Goal: Transaction & Acquisition: Subscribe to service/newsletter

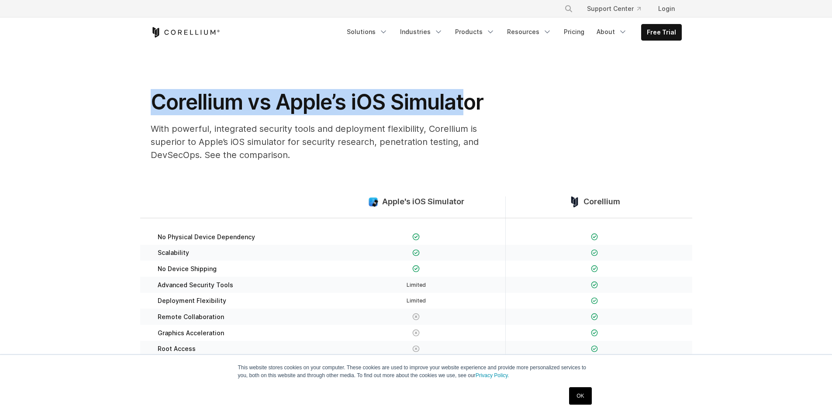
drag, startPoint x: 152, startPoint y: 93, endPoint x: 467, endPoint y: 82, distance: 315.0
click at [467, 82] on section "Corellium vs Apple’s iOS Simulator With powerful, integrated security tools and…" at bounding box center [416, 107] width 832 height 121
click at [346, 92] on h1 "Corellium vs Apple’s iOS Simulator" at bounding box center [325, 102] width 349 height 26
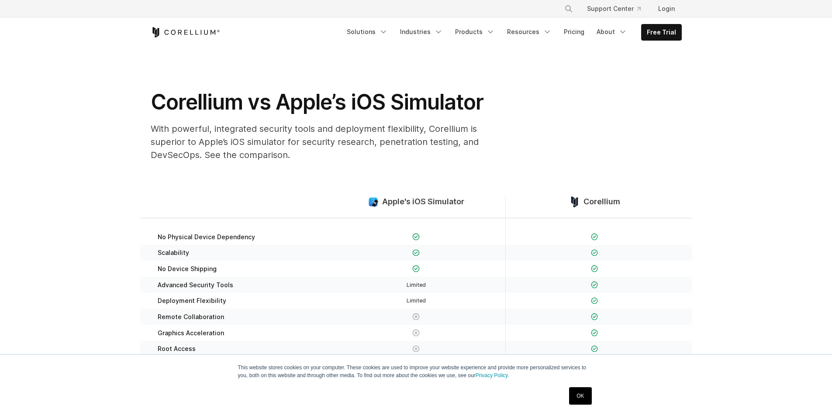
click at [272, 95] on h1 "Corellium vs Apple’s iOS Simulator" at bounding box center [325, 102] width 349 height 26
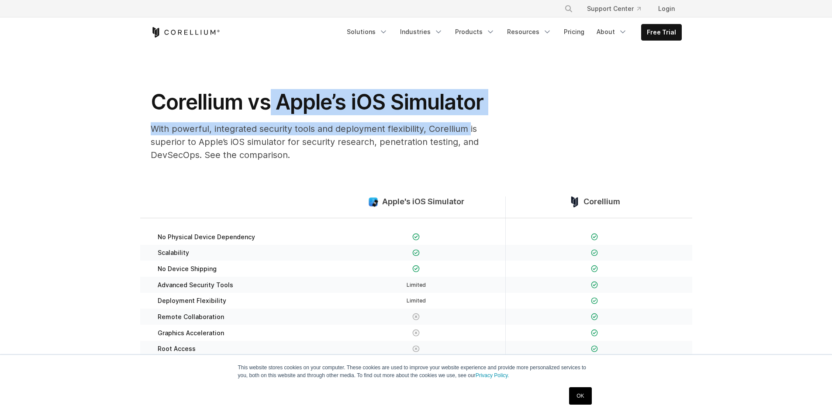
drag, startPoint x: 272, startPoint y: 95, endPoint x: 462, endPoint y: 120, distance: 190.6
click at [462, 120] on div "Corellium vs Apple’s iOS Simulator With powerful, integrated security tools and…" at bounding box center [325, 128] width 367 height 79
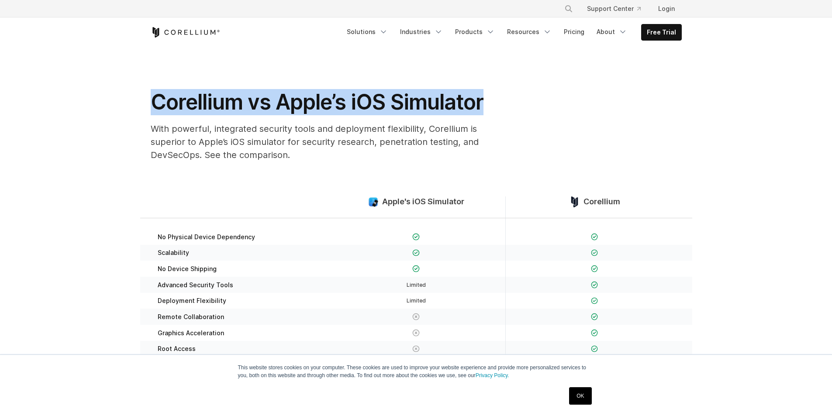
drag, startPoint x: 131, startPoint y: 93, endPoint x: 496, endPoint y: 103, distance: 365.2
click at [498, 101] on section "Corellium vs Apple’s iOS Simulator With powerful, integrated security tools and…" at bounding box center [416, 107] width 832 height 121
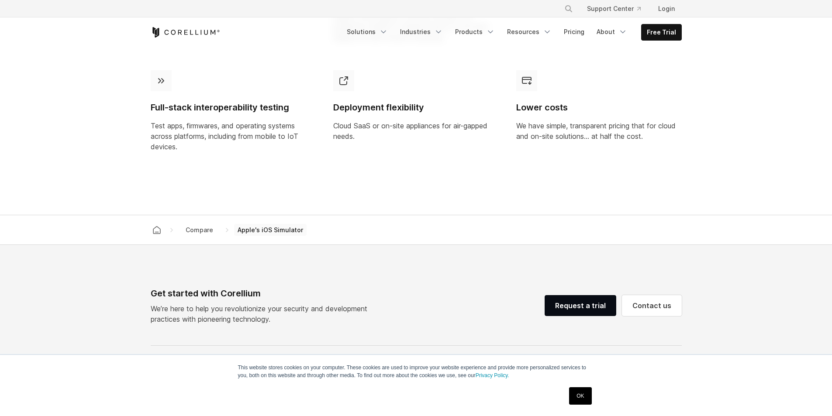
scroll to position [742, 0]
click at [581, 398] on link "OK" at bounding box center [580, 395] width 22 height 17
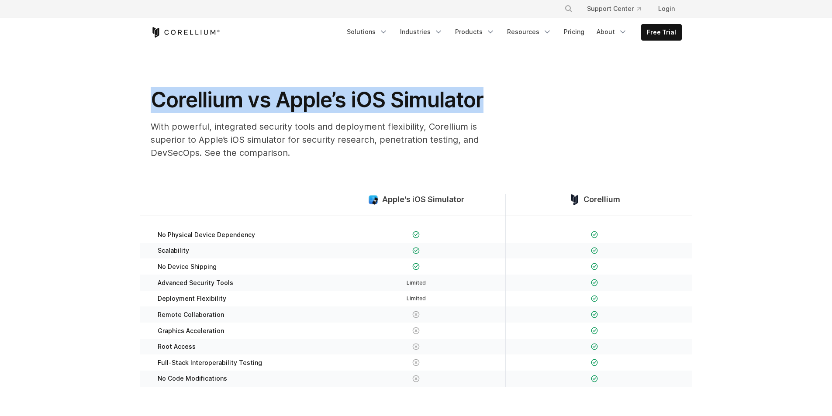
scroll to position [0, 0]
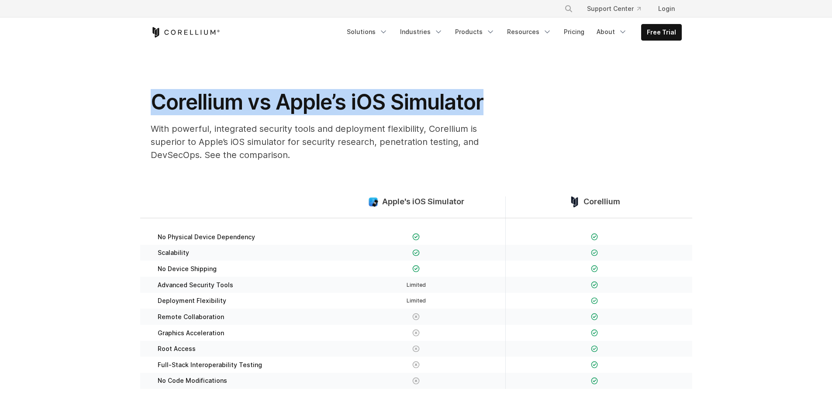
click at [229, 101] on h1 "Corellium vs Apple’s iOS Simulator" at bounding box center [325, 102] width 349 height 26
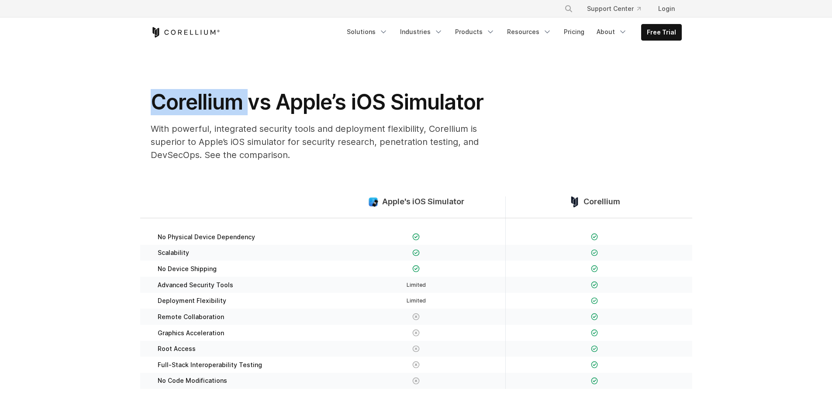
click at [229, 101] on h1 "Corellium vs Apple’s iOS Simulator" at bounding box center [325, 102] width 349 height 26
click at [655, 35] on link "Free Trial" at bounding box center [661, 32] width 40 height 16
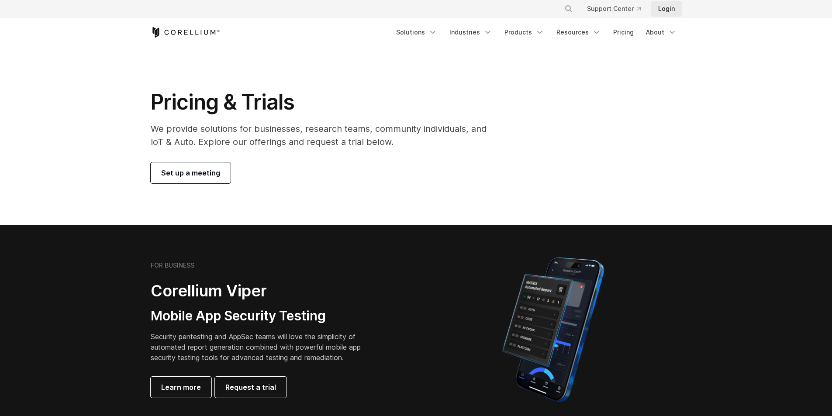
click at [666, 3] on link "Login" at bounding box center [666, 9] width 31 height 16
drag, startPoint x: 148, startPoint y: 39, endPoint x: 331, endPoint y: 30, distance: 183.6
click at [331, 30] on div "Free Trial Solutions Mobile IoT Industries" at bounding box center [416, 32] width 548 height 30
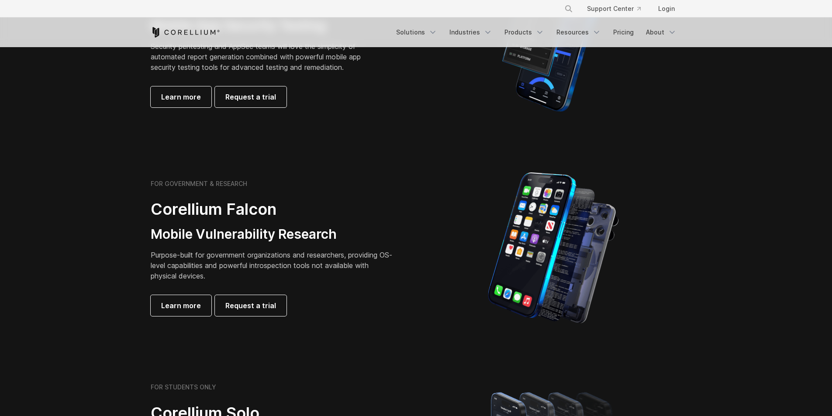
scroll to position [349, 0]
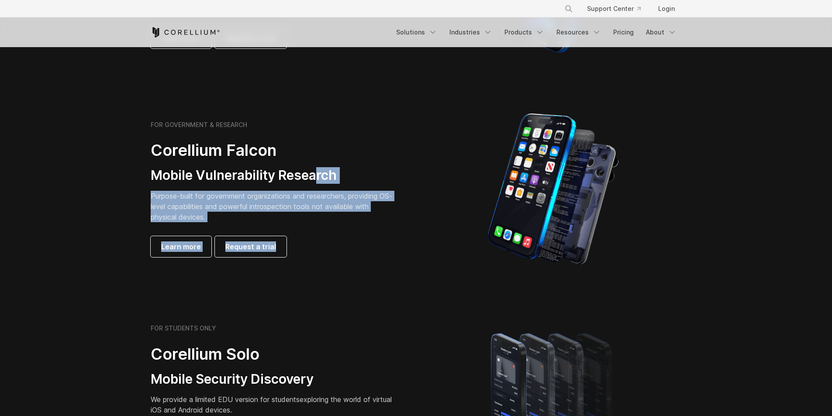
drag, startPoint x: 457, startPoint y: 136, endPoint x: 302, endPoint y: 169, distance: 158.5
click at [307, 169] on div "FOR GOVERNMENT & RESEARCH Corellium Falcon Mobile Vulnerability Research Purpos…" at bounding box center [416, 189] width 548 height 153
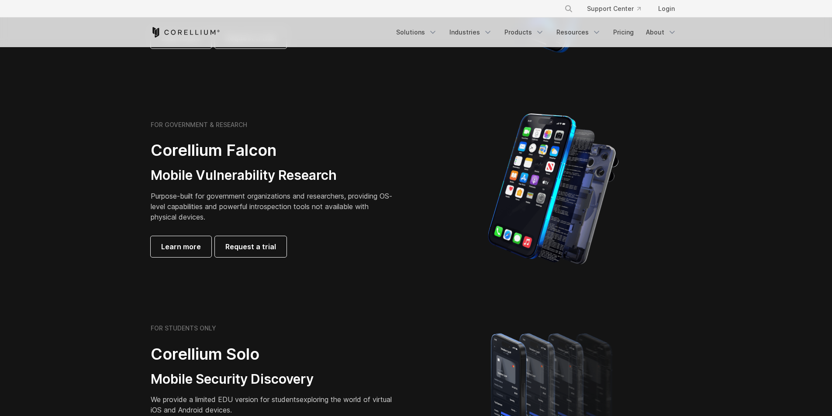
click at [302, 169] on h3 "Mobile Vulnerability Research" at bounding box center [273, 175] width 245 height 17
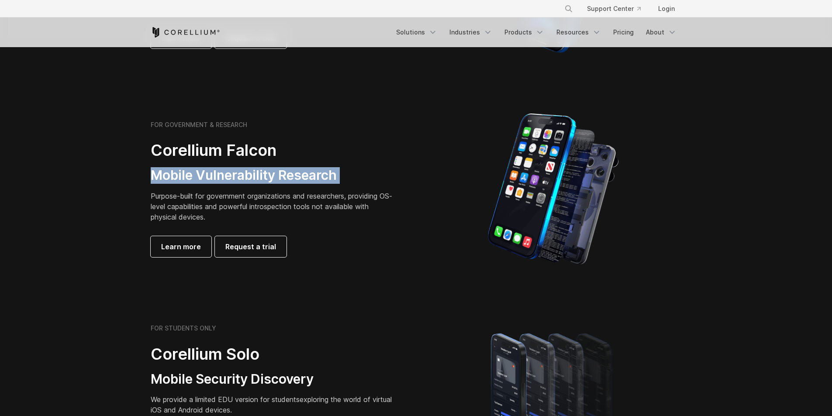
click at [302, 169] on h3 "Mobile Vulnerability Research" at bounding box center [273, 175] width 245 height 17
click at [253, 243] on span "Request a trial" at bounding box center [250, 246] width 51 height 10
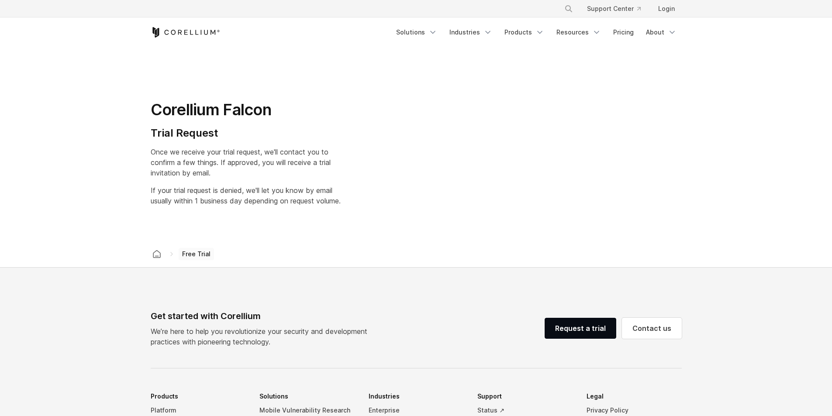
select select "**"
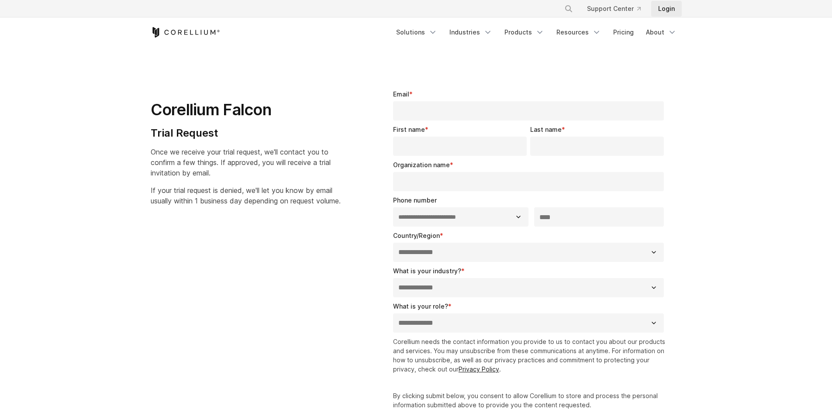
click at [663, 11] on link "Login" at bounding box center [666, 9] width 31 height 16
